Goal: Navigation & Orientation: Go to known website

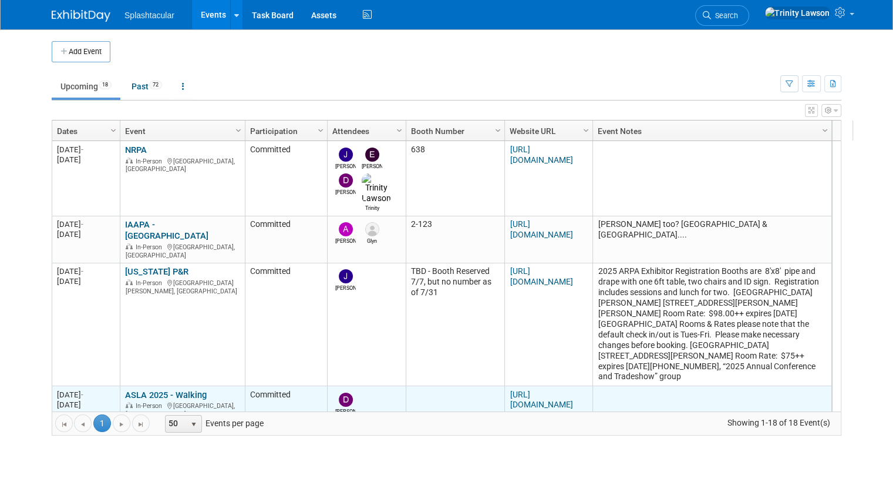
click at [555, 386] on td "[URL][DOMAIN_NAME]" at bounding box center [549, 404] width 88 height 36
click at [553, 389] on link "[URL][DOMAIN_NAME]" at bounding box center [541, 399] width 63 height 20
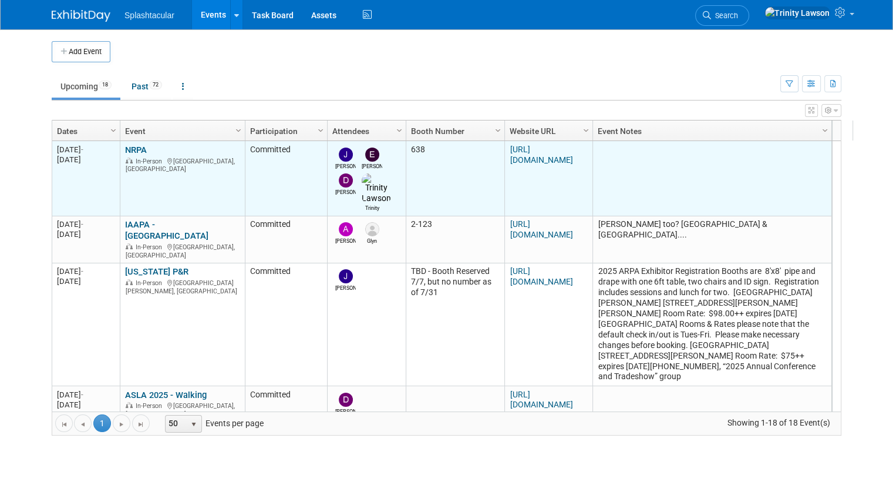
click at [130, 145] on link "NRPA" at bounding box center [136, 150] width 22 height 11
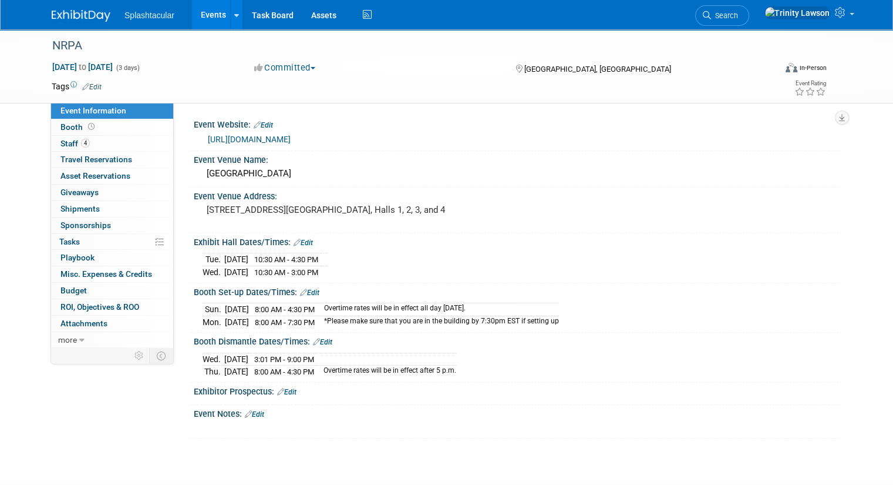
click at [281, 136] on link "[URL][DOMAIN_NAME]" at bounding box center [249, 139] width 83 height 9
click at [201, 9] on link "Events" at bounding box center [213, 14] width 43 height 29
